Goal: Task Accomplishment & Management: Use online tool/utility

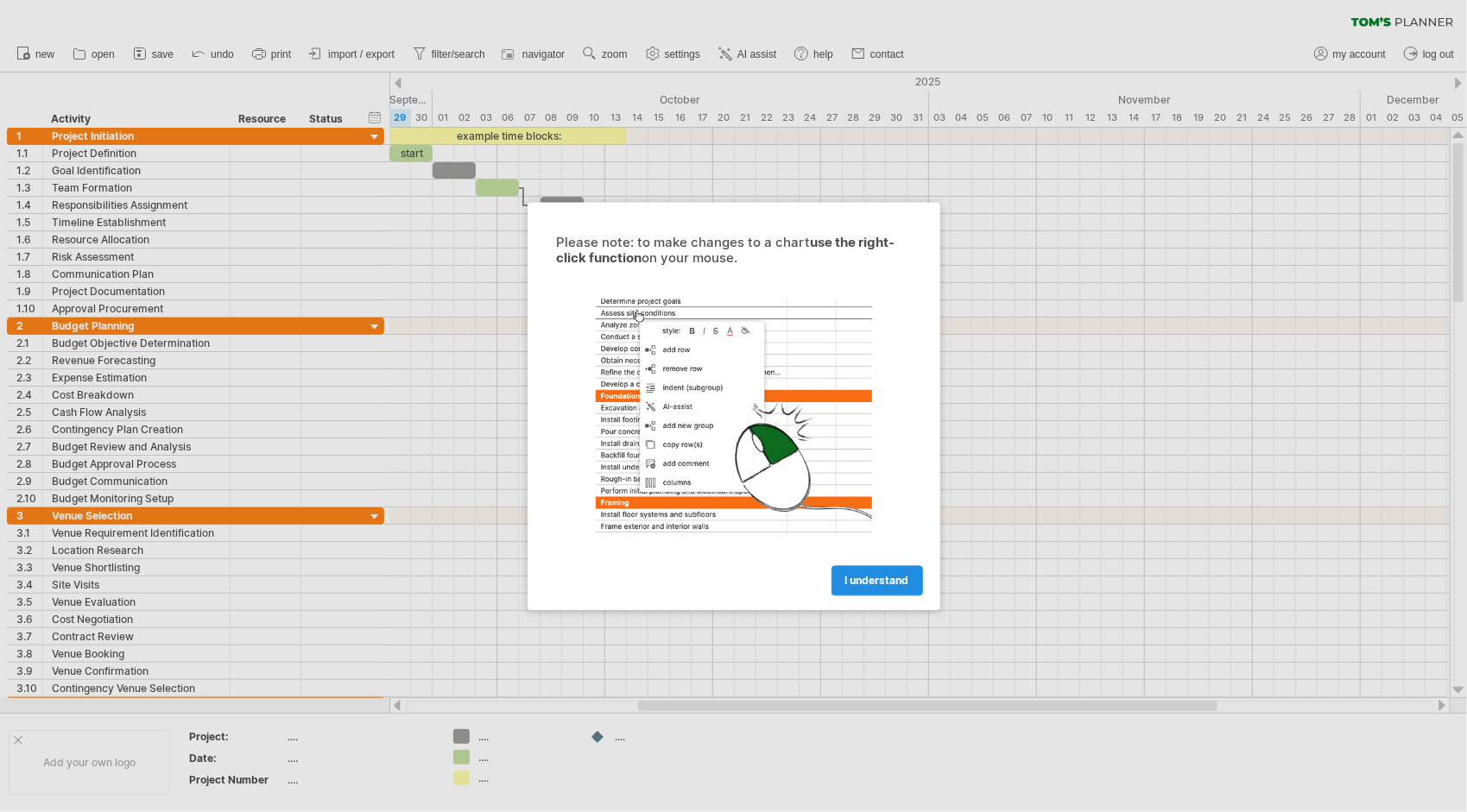
click at [872, 587] on link "I understand" at bounding box center [878, 580] width 92 height 30
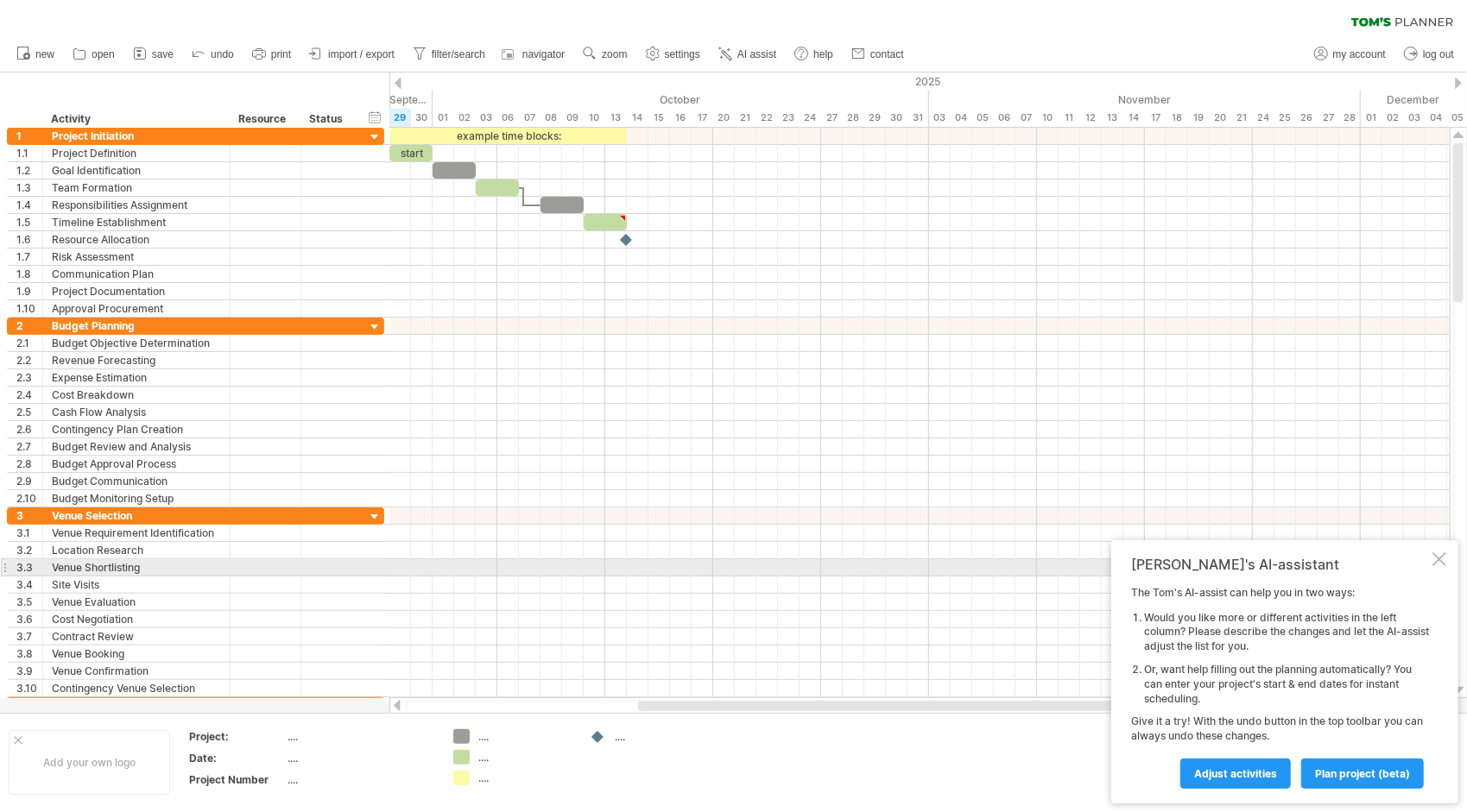
click at [1437, 561] on div at bounding box center [1440, 560] width 14 height 14
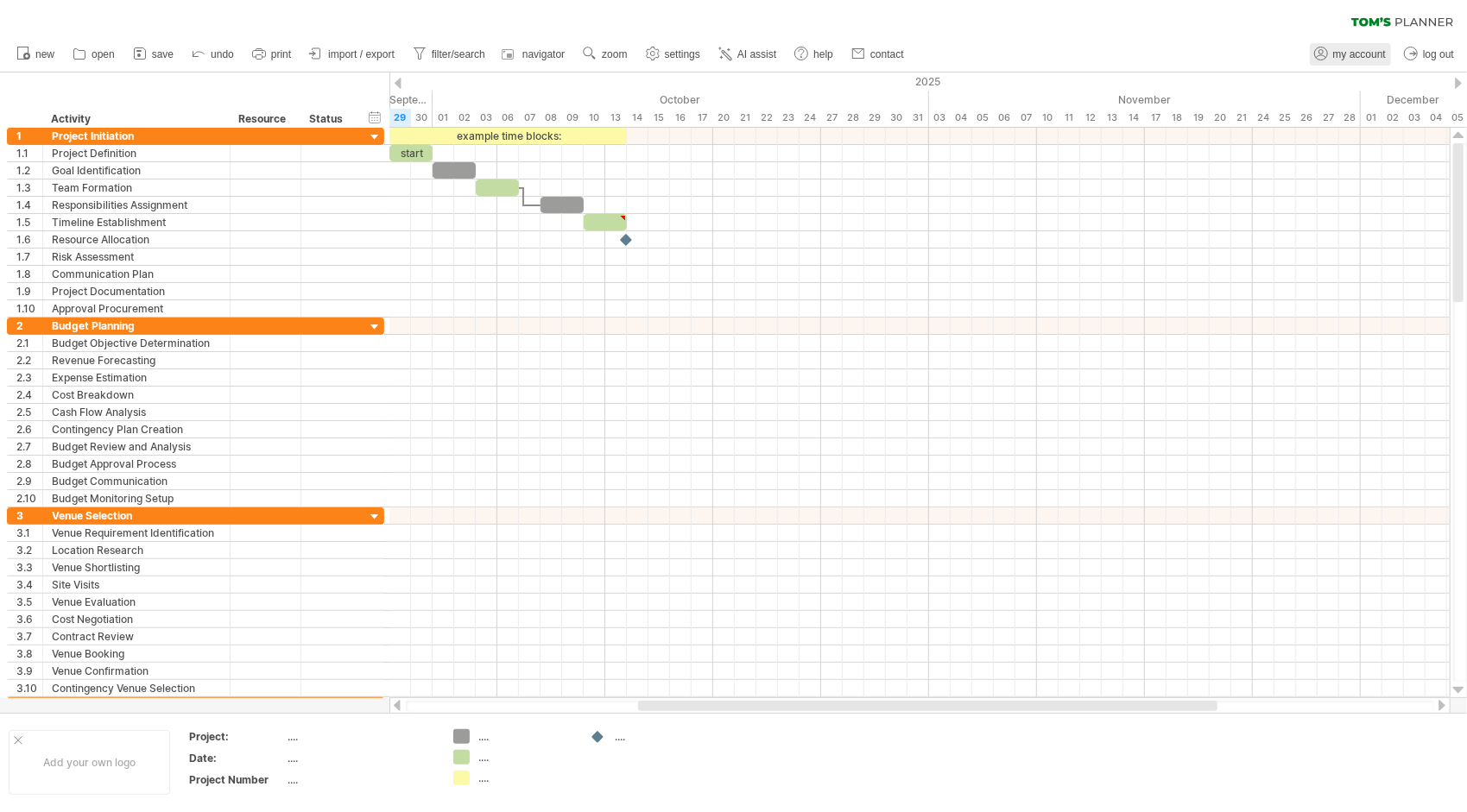
click at [1366, 64] on link "my account" at bounding box center [1350, 54] width 81 height 23
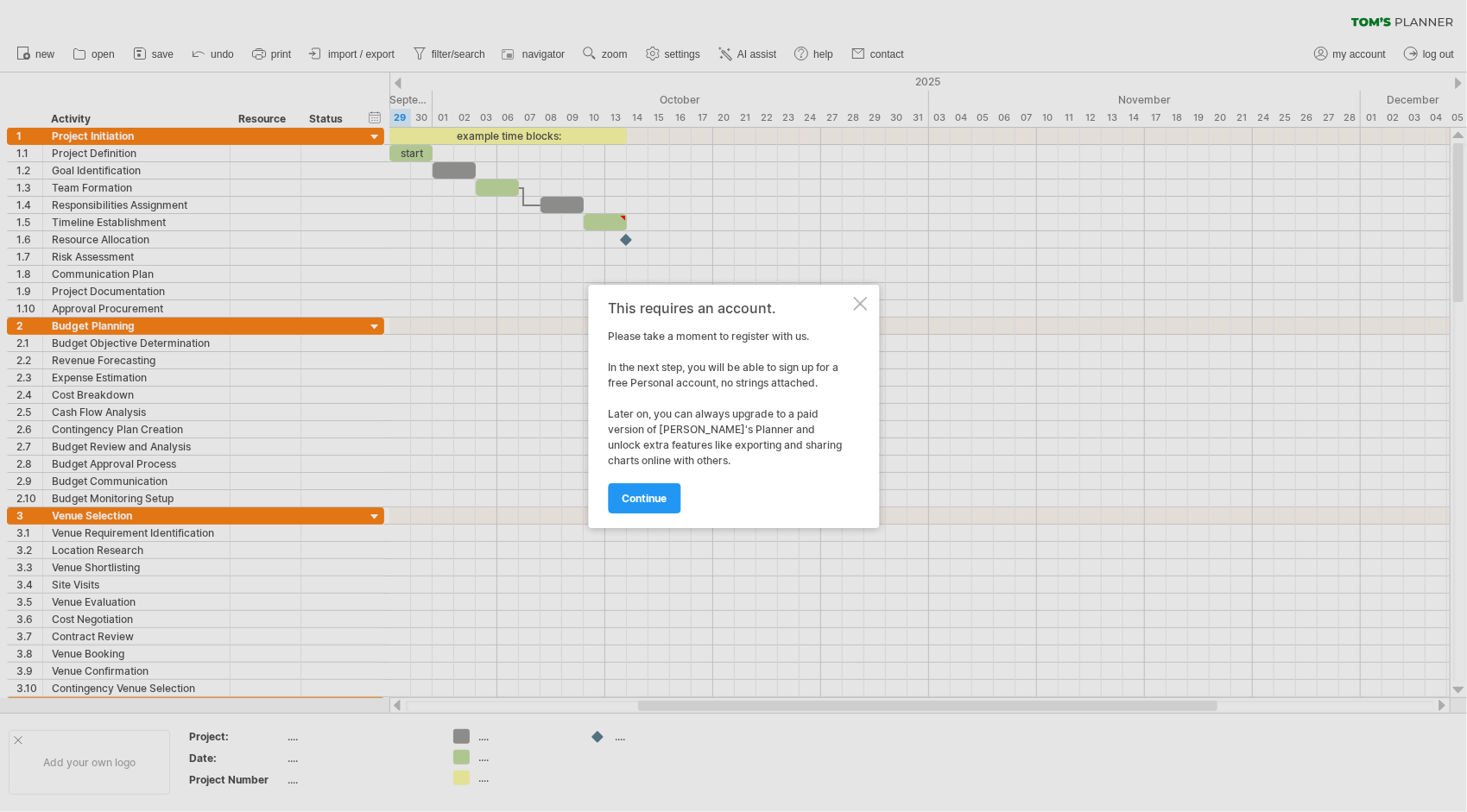
click at [868, 305] on div "This requires an account. Please take a moment to register with us. In the next…" at bounding box center [733, 406] width 291 height 244
click at [858, 305] on div at bounding box center [860, 304] width 14 height 14
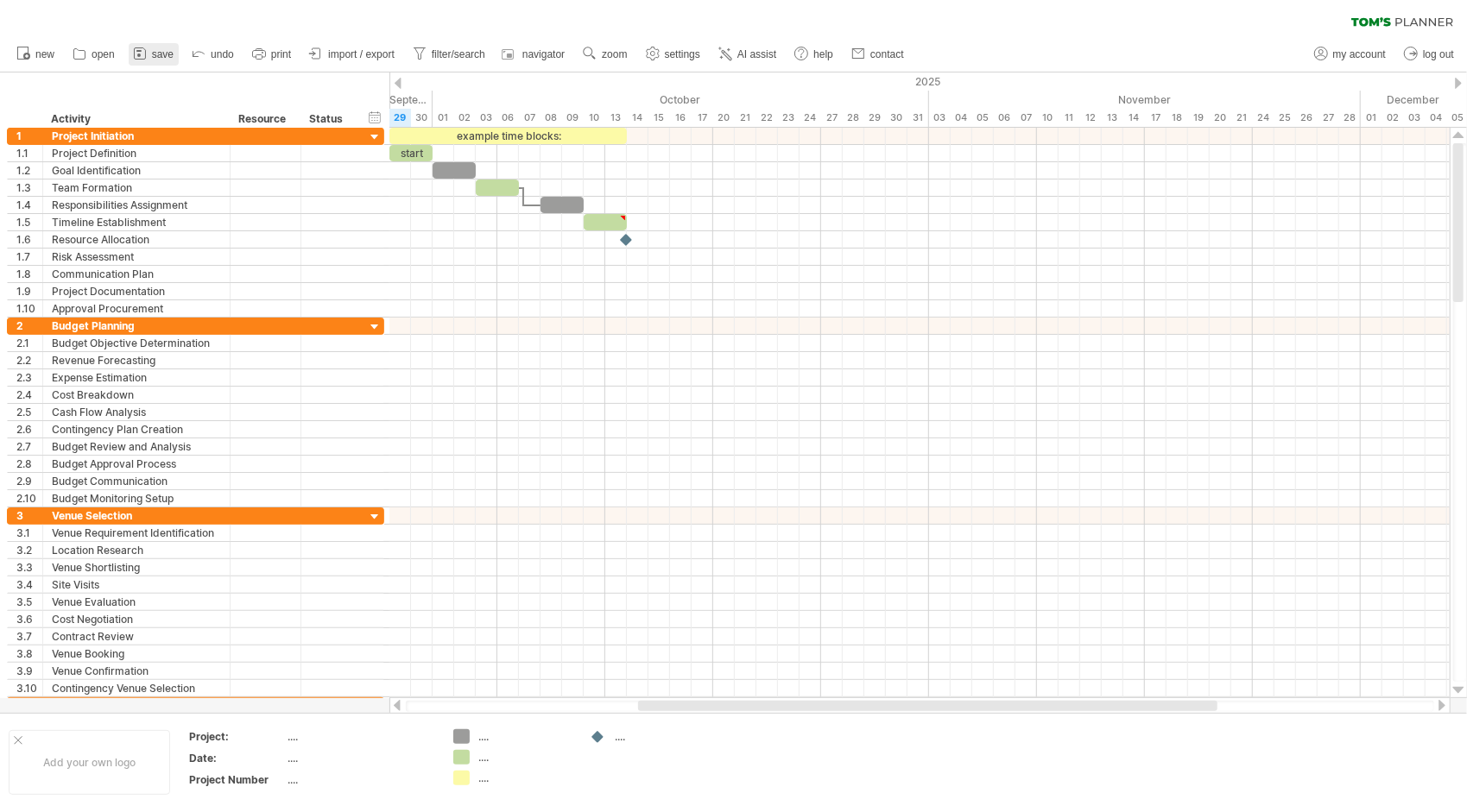
click at [163, 54] on span "save" at bounding box center [162, 54] width 22 height 12
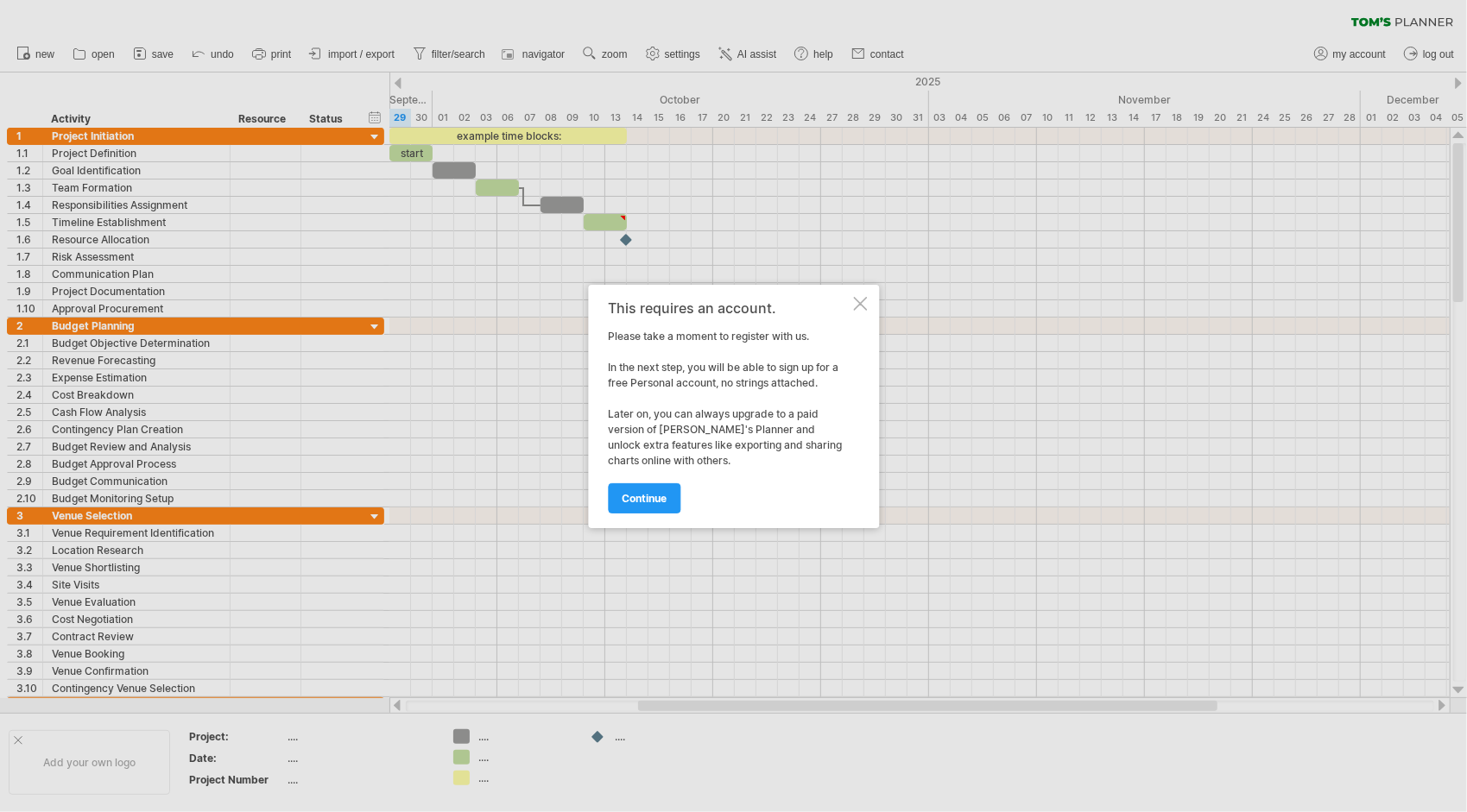
click at [852, 301] on div "This requires an account. Please take a moment to register with us. In the next…" at bounding box center [733, 406] width 291 height 244
click at [861, 304] on div at bounding box center [860, 304] width 14 height 14
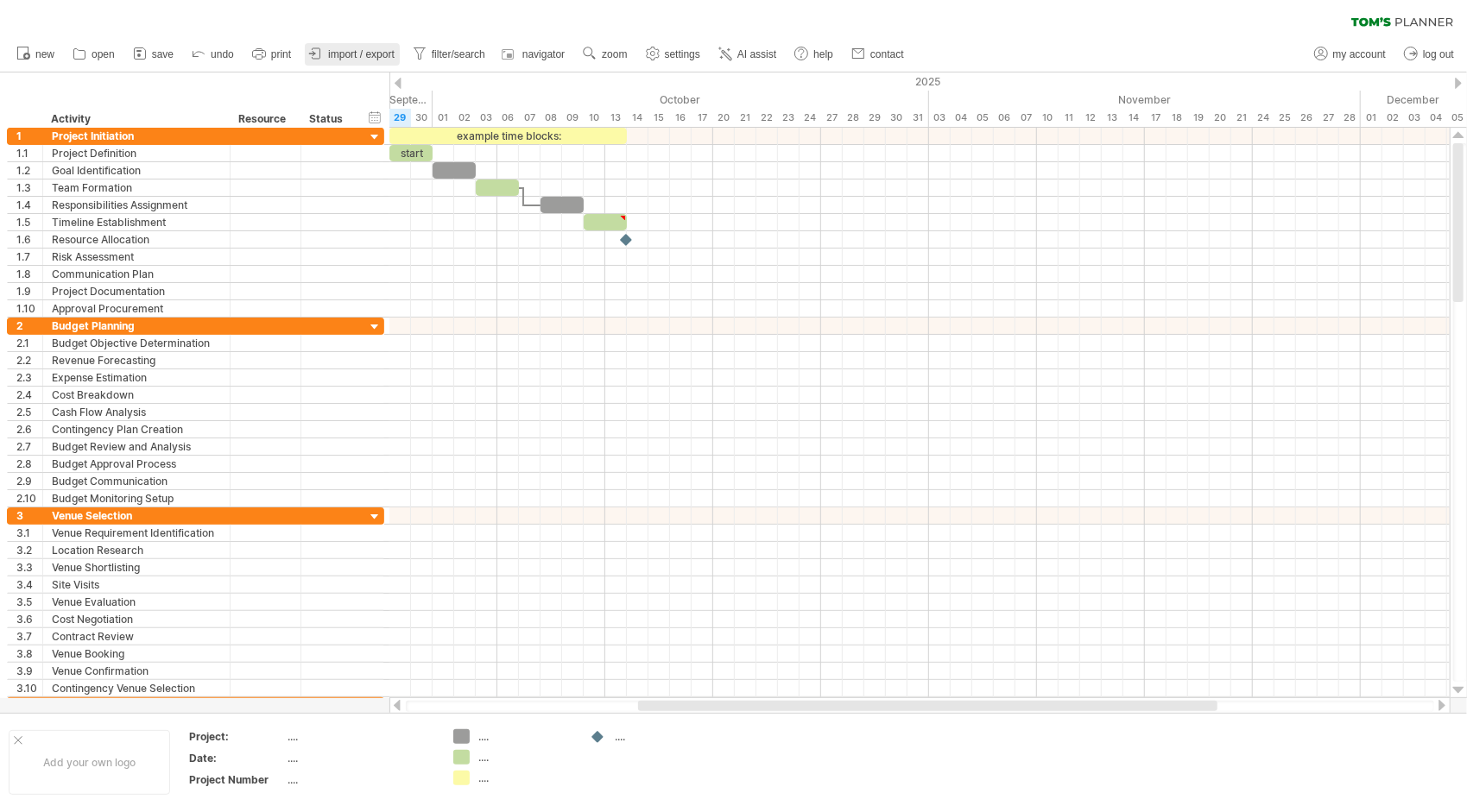
click at [372, 55] on span "import / export" at bounding box center [361, 54] width 67 height 12
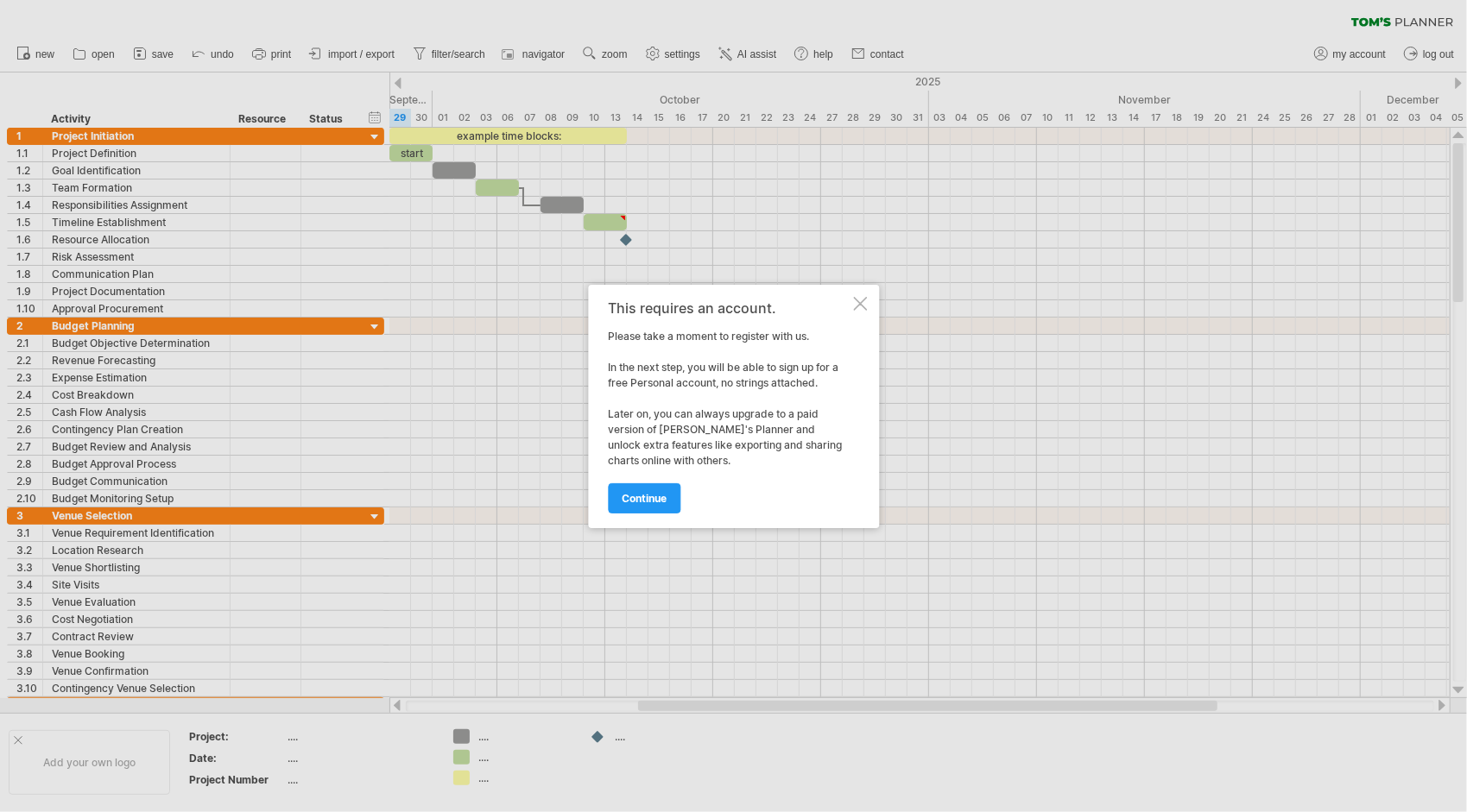
click at [869, 304] on div "This requires an account. Please take a moment to register with us. In the next…" at bounding box center [733, 406] width 291 height 244
click at [865, 312] on div "This requires an account. Please take a moment to register with us. In the next…" at bounding box center [733, 406] width 291 height 244
click at [856, 293] on div "This requires an account. Please take a moment to register with us. In the next…" at bounding box center [733, 406] width 291 height 244
click at [858, 305] on div at bounding box center [860, 304] width 14 height 14
